Goal: Find specific fact: Find specific fact

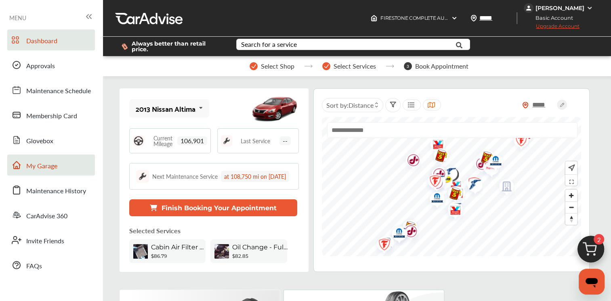
click at [47, 169] on span "My Garage" at bounding box center [41, 166] width 31 height 11
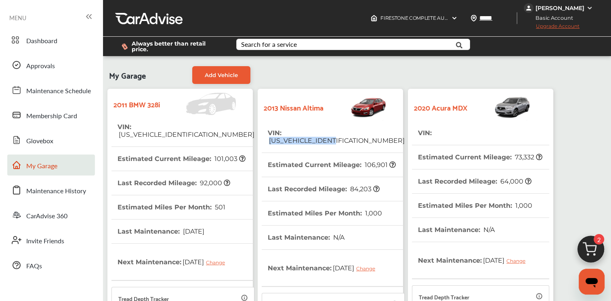
drag, startPoint x: 355, startPoint y: 131, endPoint x: 286, endPoint y: 137, distance: 68.9
click at [286, 137] on tr "VIN : [US_VEHICLE_IDENTIFICATION_NUMBER]" at bounding box center [333, 137] width 143 height 32
copy span "[US_VEHICLE_IDENTIFICATION_NUMBER]"
drag, startPoint x: 221, startPoint y: 127, endPoint x: 137, endPoint y: 126, distance: 84.1
click at [137, 126] on tr "VIN : [US_VEHICLE_IDENTIFICATION_NUMBER]" at bounding box center [183, 131] width 143 height 32
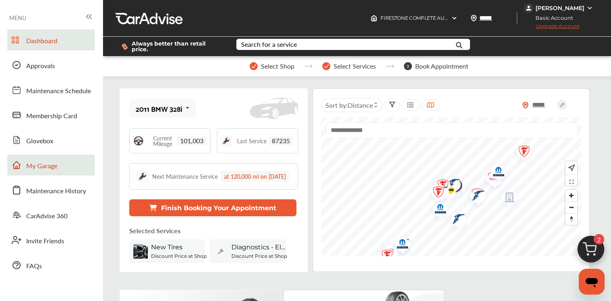
click at [43, 162] on span "My Garage" at bounding box center [41, 166] width 31 height 11
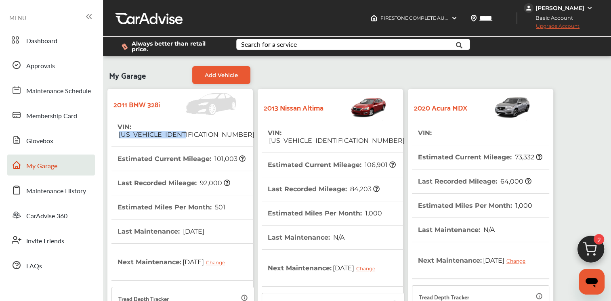
drag, startPoint x: 226, startPoint y: 125, endPoint x: 137, endPoint y: 130, distance: 89.1
click at [137, 130] on tr "VIN : [US_VEHICLE_IDENTIFICATION_NUMBER]" at bounding box center [183, 131] width 143 height 32
copy span "[US_VEHICLE_IDENTIFICATION_NUMBER]"
